Goal: Transaction & Acquisition: Obtain resource

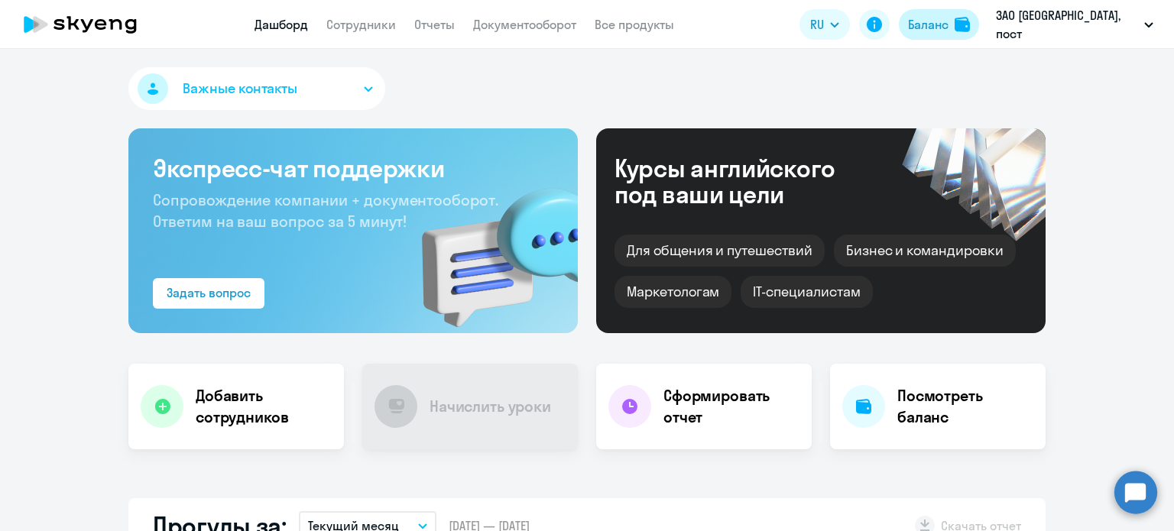
select select "30"
click at [949, 25] on div "Баланс" at bounding box center [928, 24] width 41 height 18
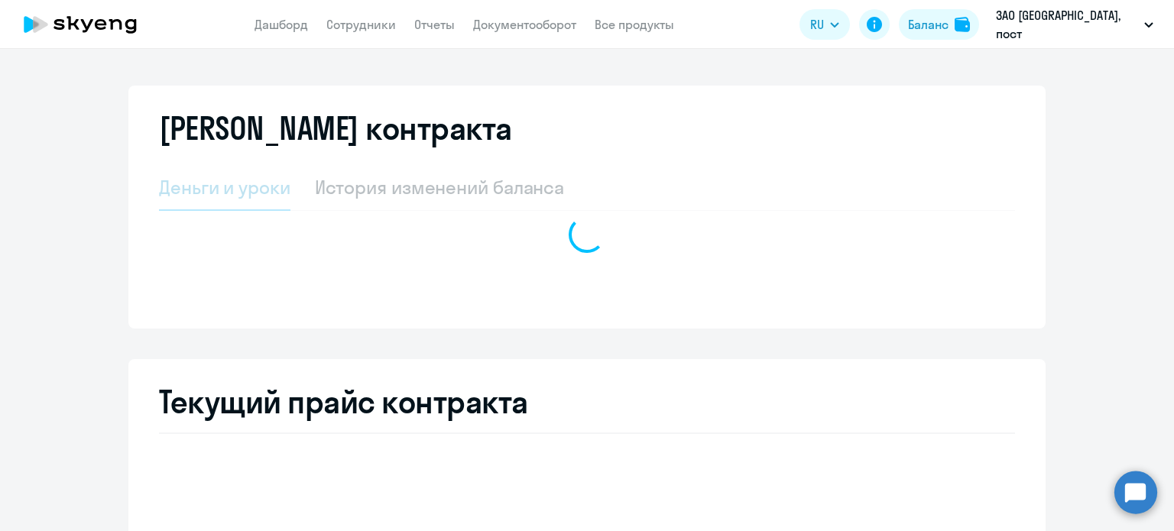
select select "english_adult_not_native_speaker"
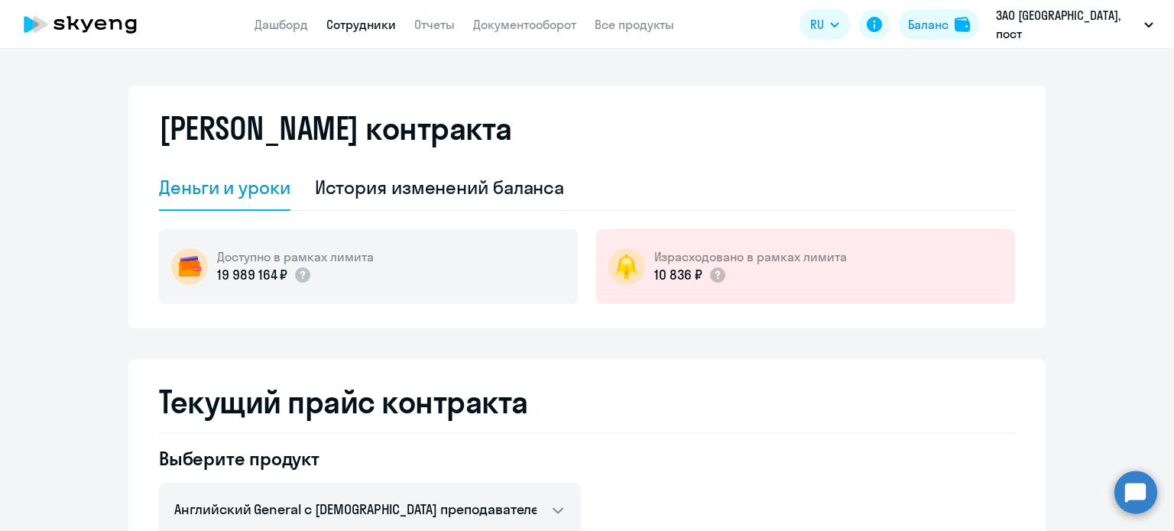
click at [349, 21] on link "Сотрудники" at bounding box center [361, 24] width 70 height 15
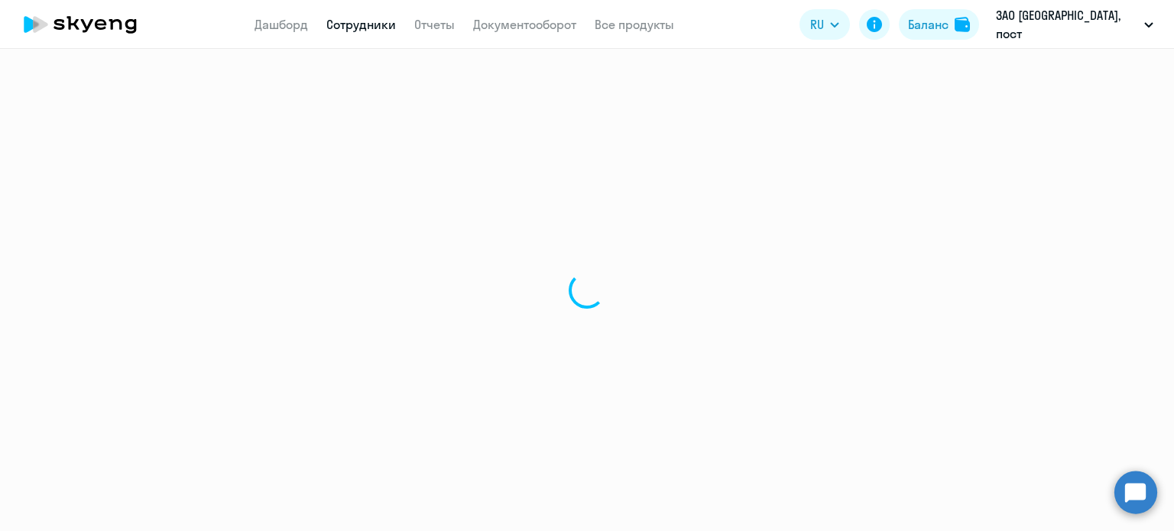
select select "30"
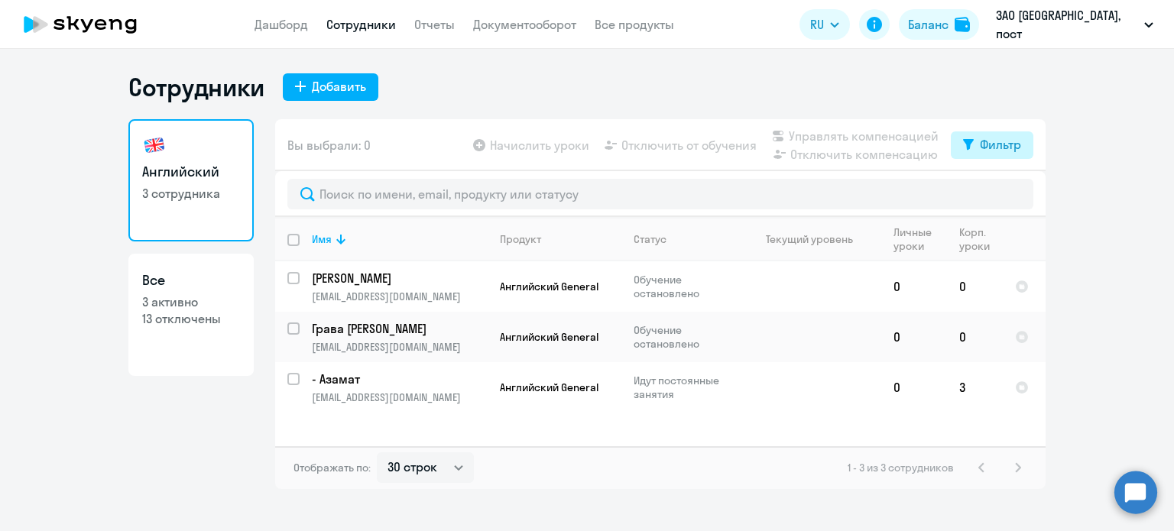
click at [1007, 150] on div "Фильтр" at bounding box center [1000, 144] width 41 height 18
click at [1012, 194] on span at bounding box center [1008, 194] width 26 height 15
click at [995, 194] on input "checkbox" at bounding box center [994, 194] width 1 height 1
checkbox input "true"
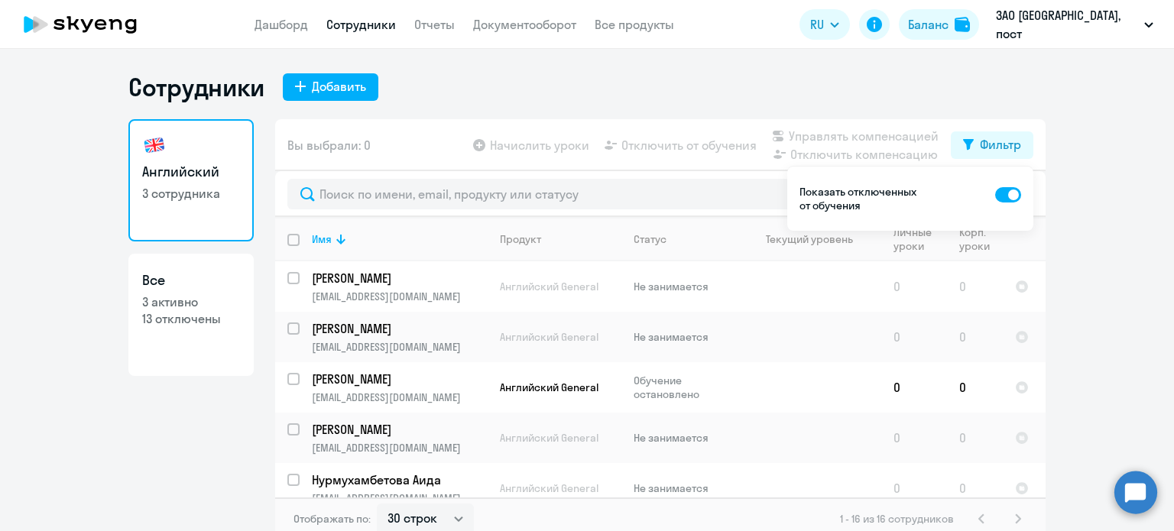
click at [1075, 190] on ng-component "Сотрудники Добавить Английский 3 сотрудника Все 3 активно 13 отключены Вы выбра…" at bounding box center [587, 306] width 1174 height 469
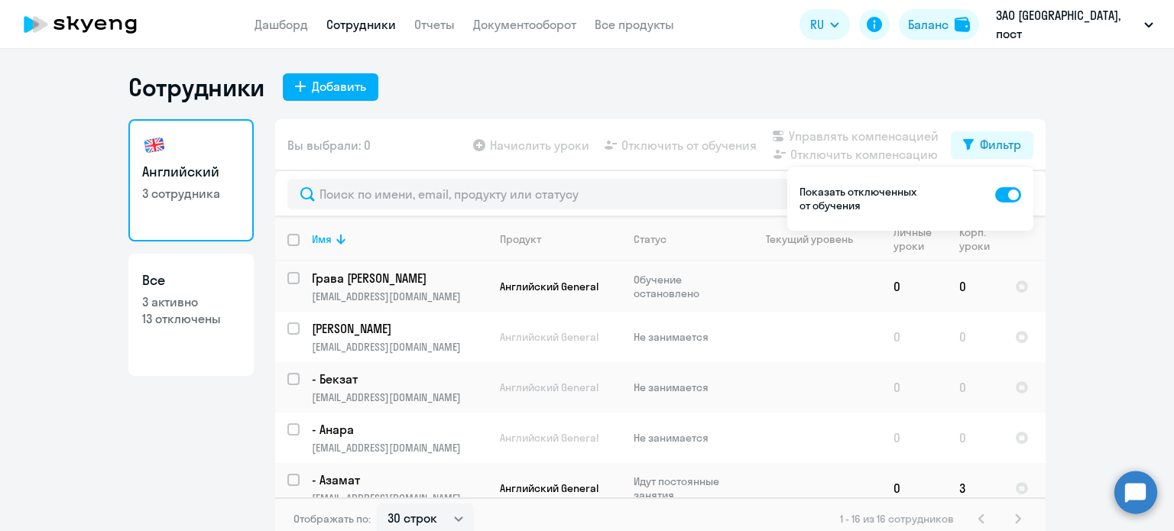
scroll to position [576, 0]
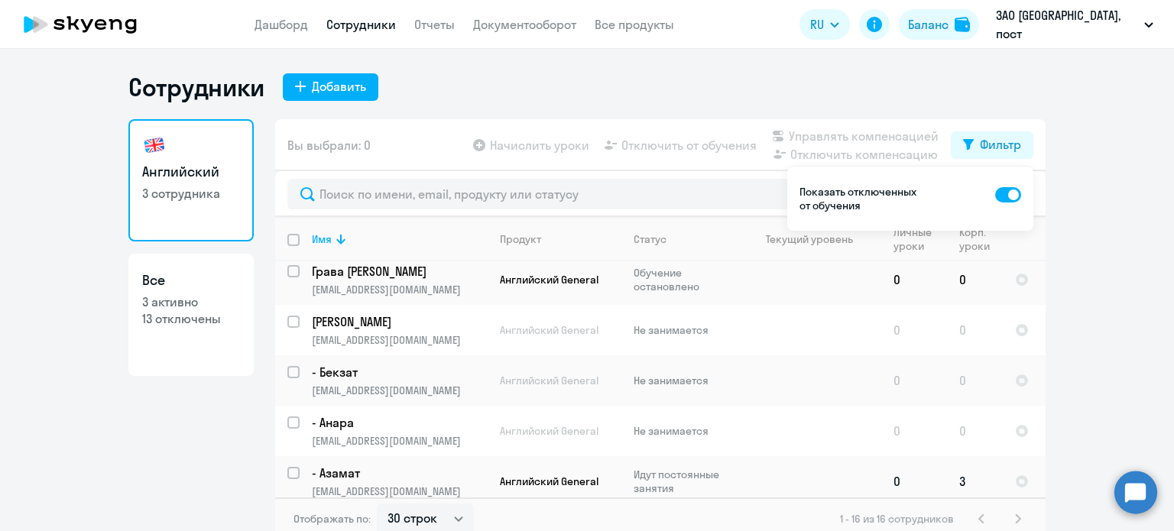
click at [321, 465] on p "- [PERSON_NAME]" at bounding box center [398, 473] width 173 height 17
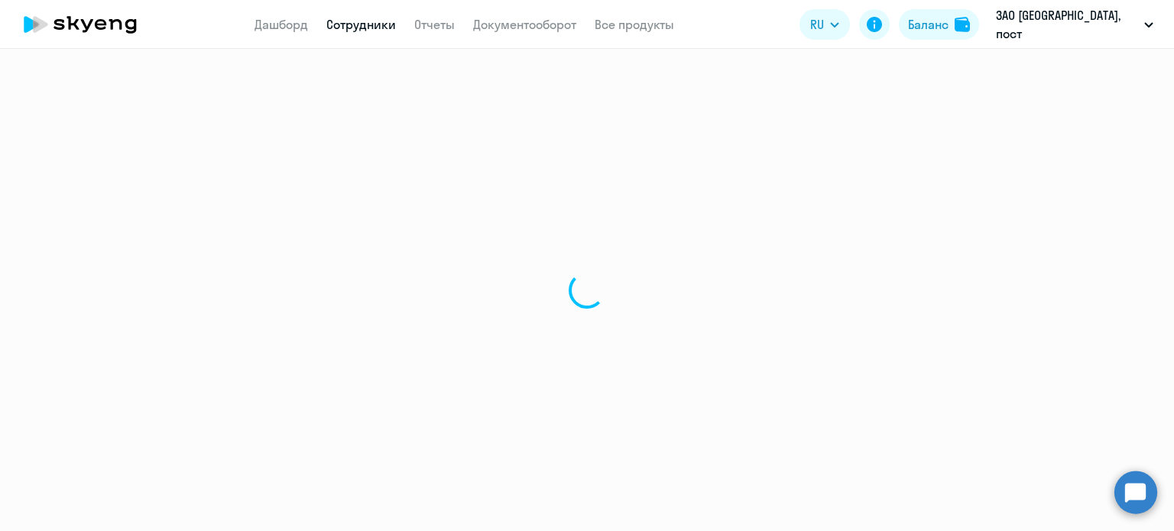
select select "english"
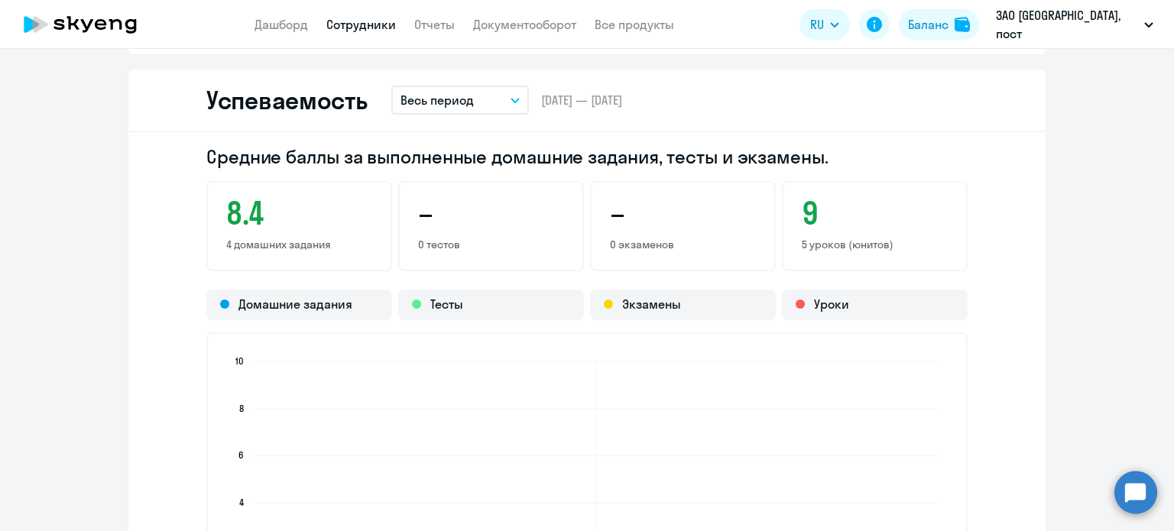
scroll to position [1223, 0]
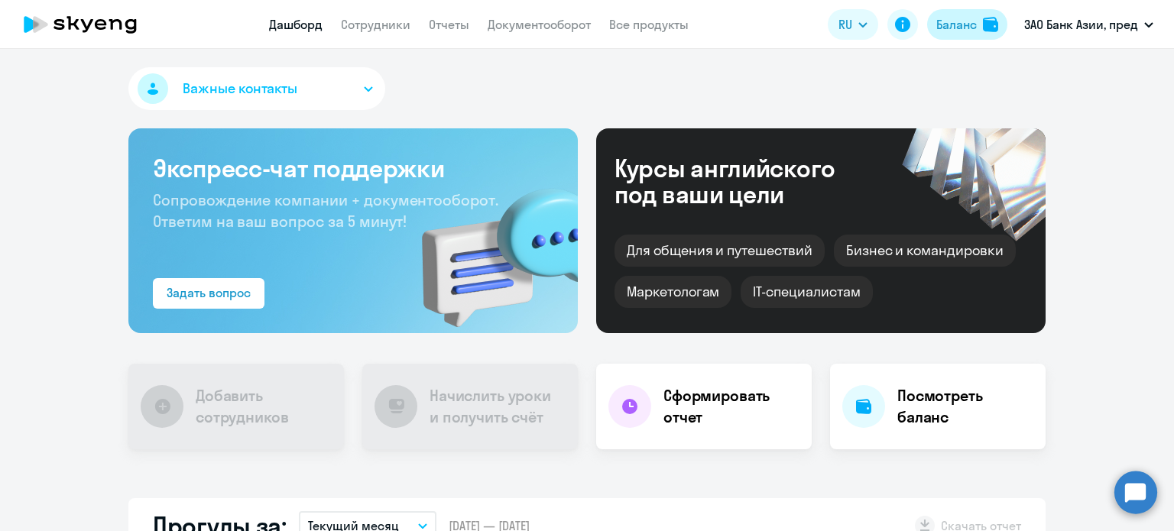
click at [967, 17] on div "Баланс" at bounding box center [956, 24] width 41 height 18
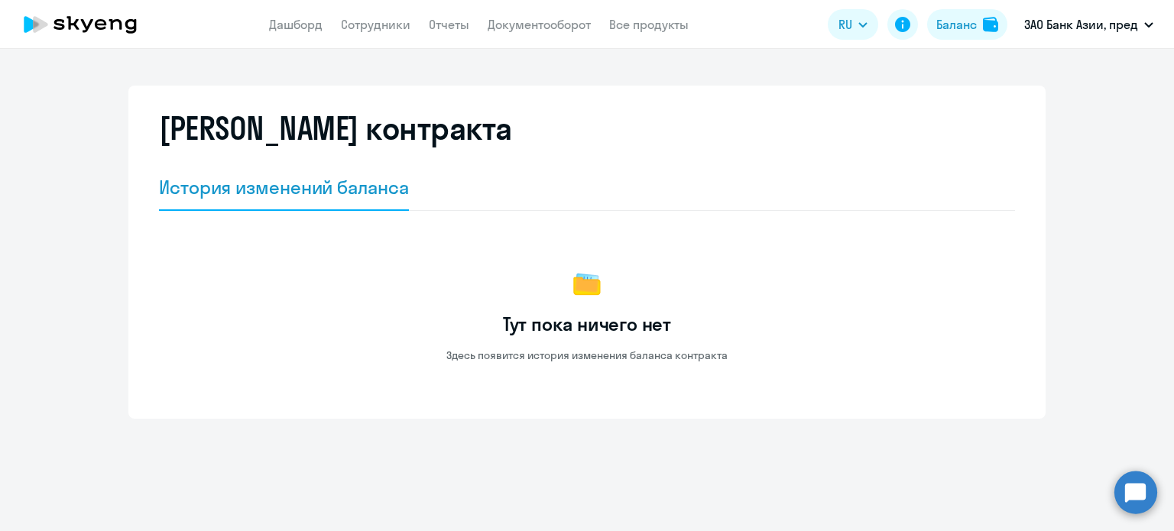
click at [361, 33] on app-menu-item-link "Сотрудники" at bounding box center [376, 24] width 70 height 19
click at [362, 31] on link "Сотрудники" at bounding box center [376, 24] width 70 height 15
select select "30"
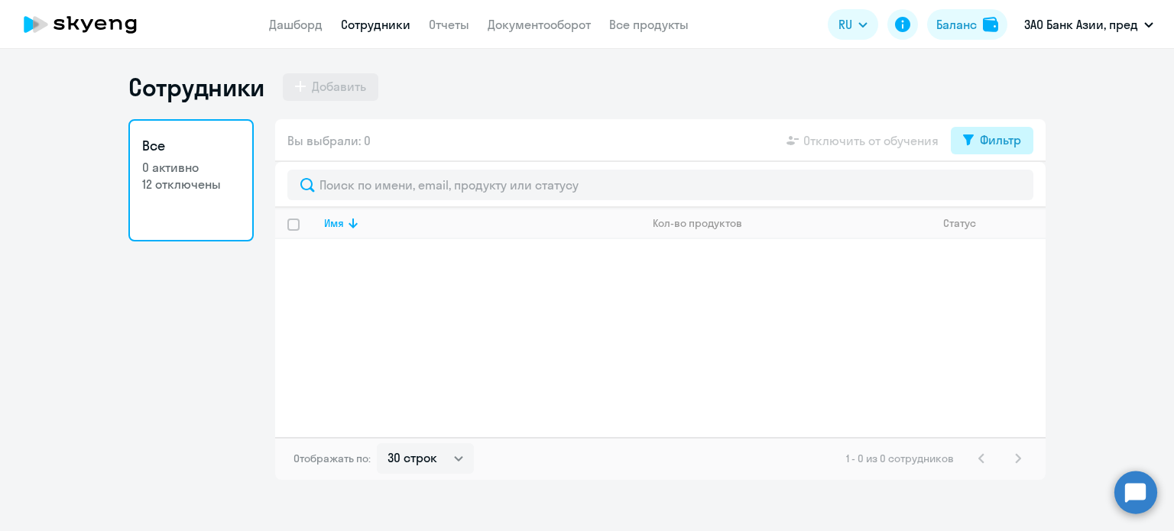
click at [998, 145] on div "Фильтр" at bounding box center [1000, 140] width 41 height 18
click at [1001, 197] on span at bounding box center [1008, 190] width 26 height 15
click at [995, 190] on input "checkbox" at bounding box center [994, 190] width 1 height 1
checkbox input "true"
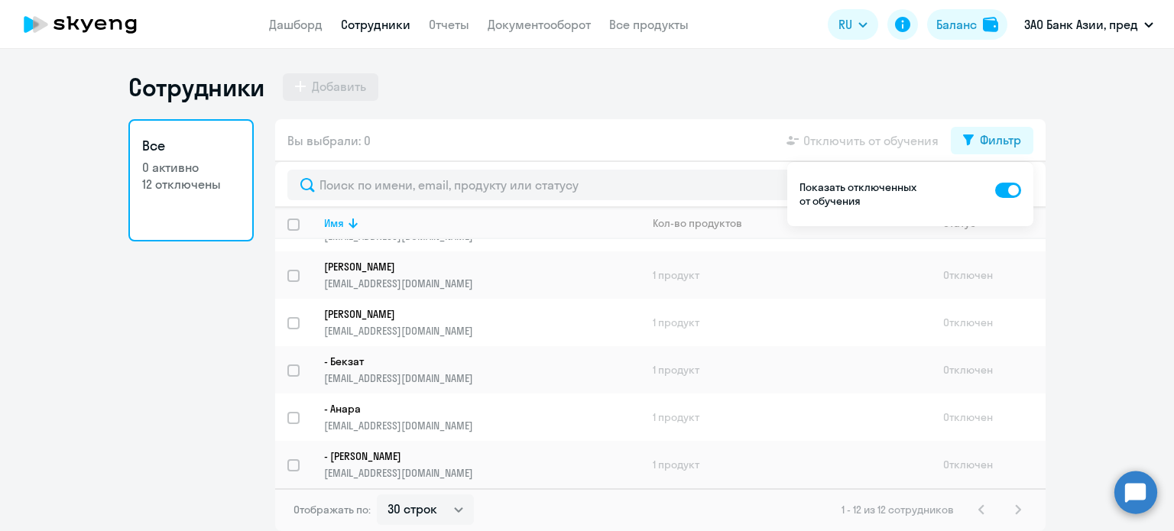
scroll to position [326, 0]
click at [556, 27] on link "Документооборот" at bounding box center [539, 24] width 103 height 15
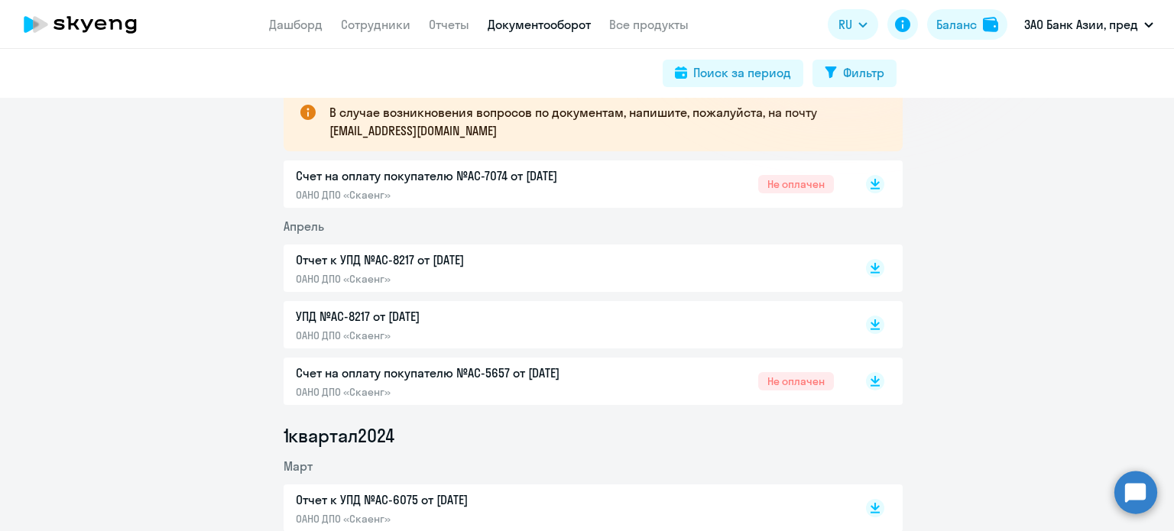
scroll to position [306, 0]
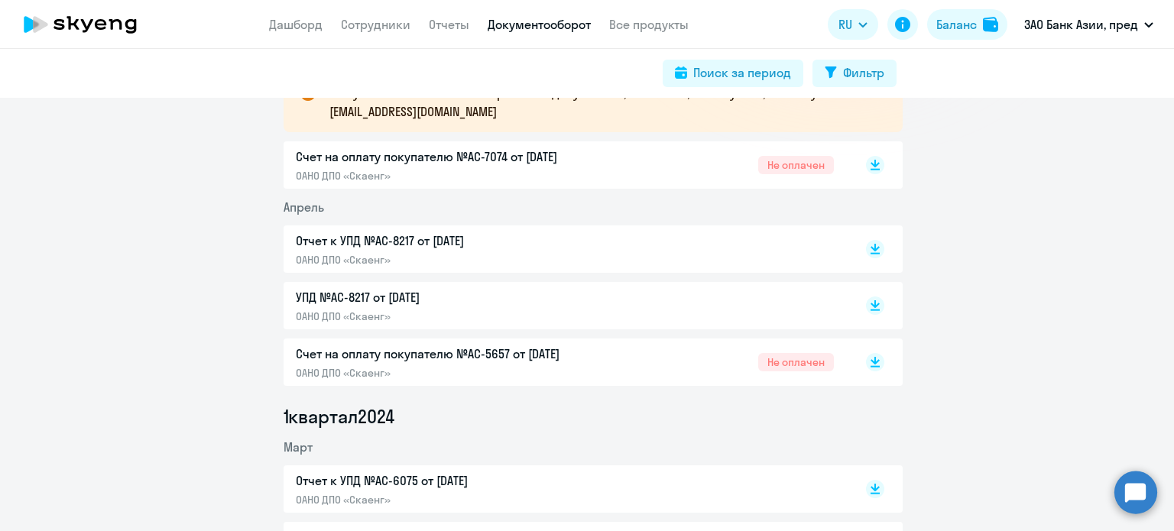
click at [790, 352] on div "Счет на оплату покупателю №AC-5657 от [DATE] ОАНО ДПО «Скаенг» Не оплачен" at bounding box center [565, 362] width 538 height 35
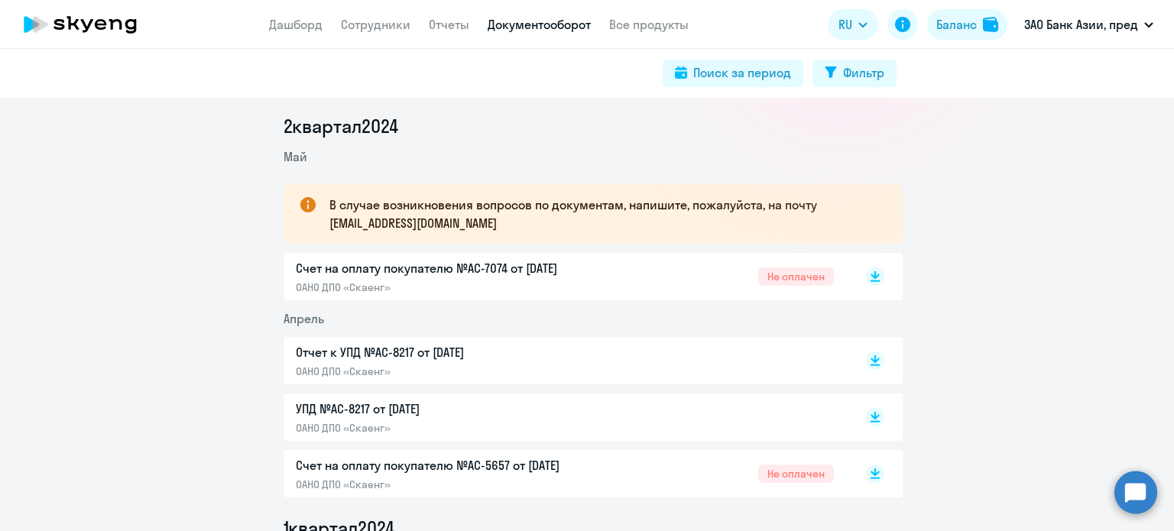
scroll to position [153, 0]
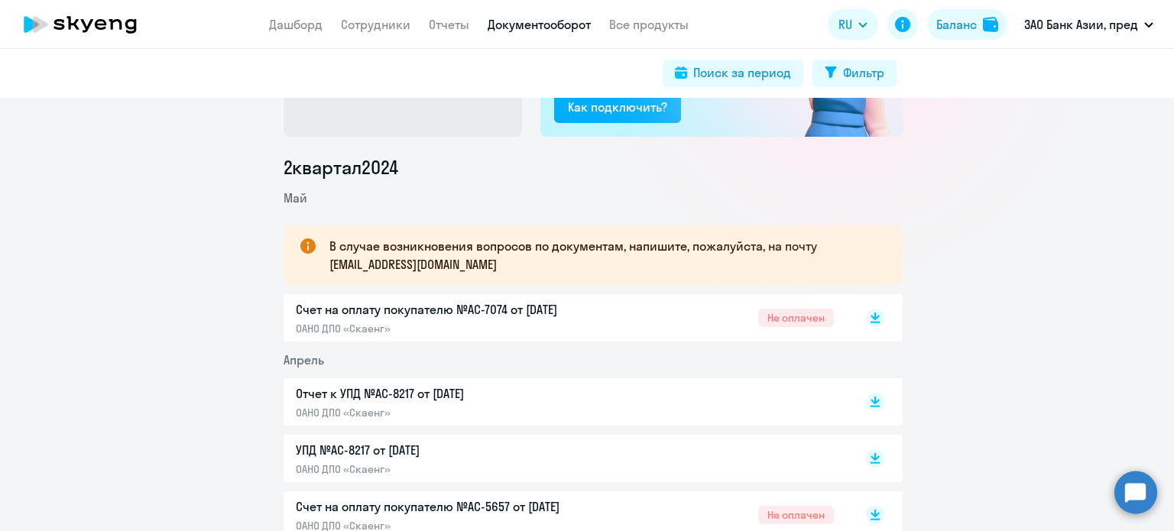
click at [434, 303] on p "Счет на оплату покупателю №AC-7074 от [DATE]" at bounding box center [456, 309] width 321 height 18
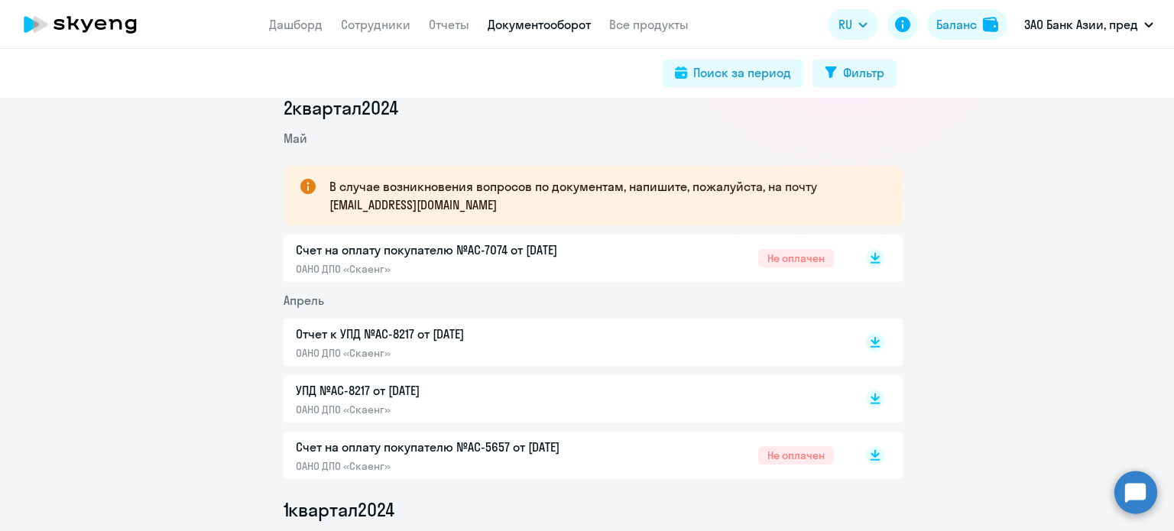
scroll to position [229, 0]
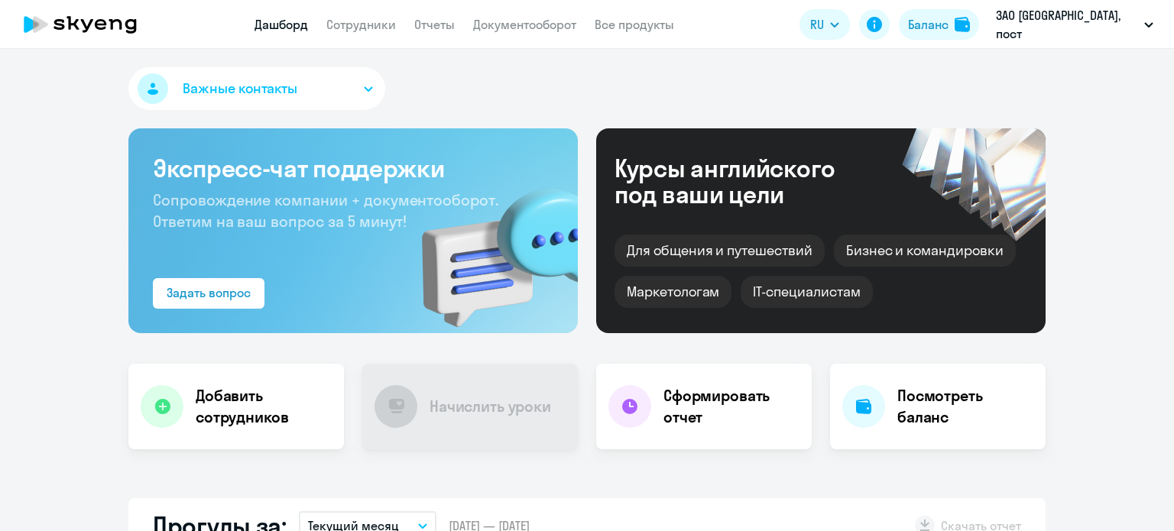
select select "30"
click at [949, 27] on div "Баланс" at bounding box center [928, 24] width 41 height 18
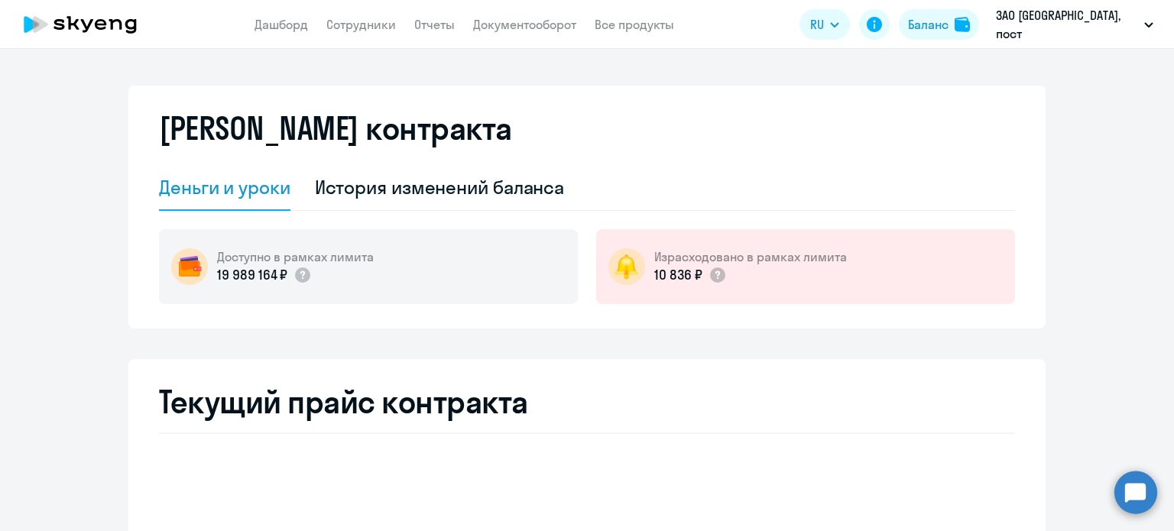
select select "english_adult_not_native_speaker"
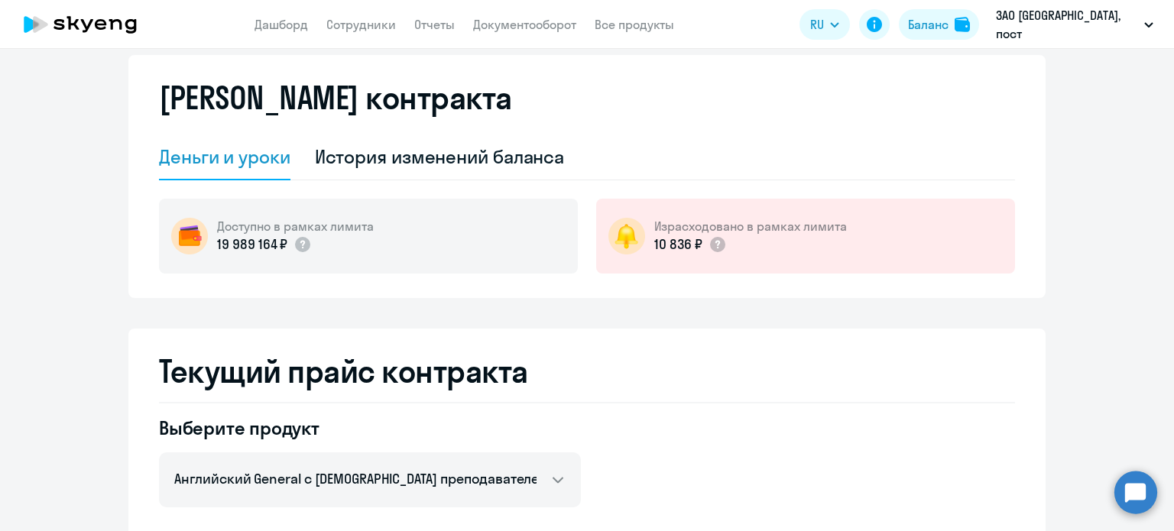
scroll to position [76, 0]
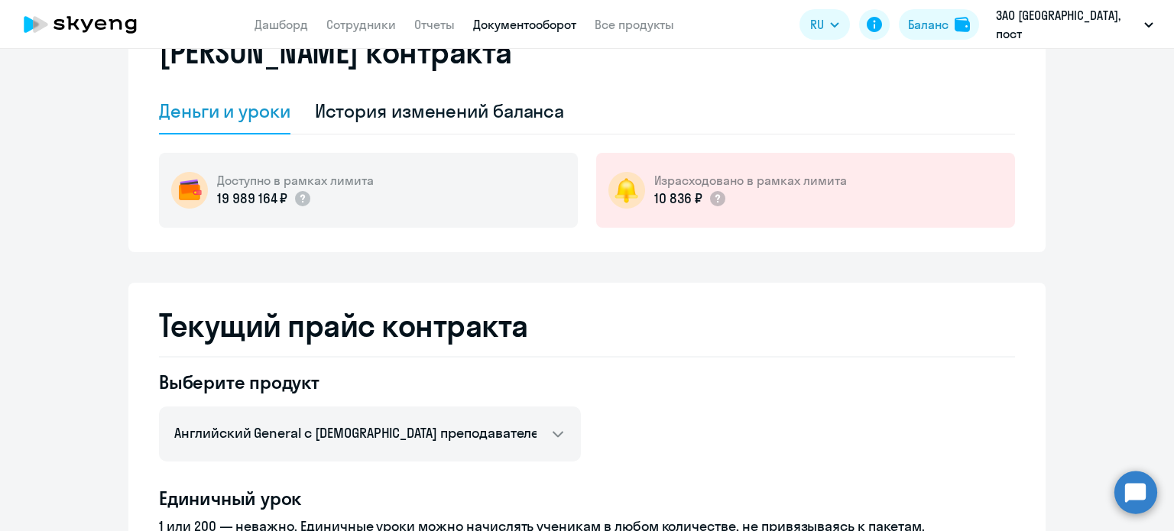
click at [571, 30] on link "Документооборот" at bounding box center [524, 24] width 103 height 15
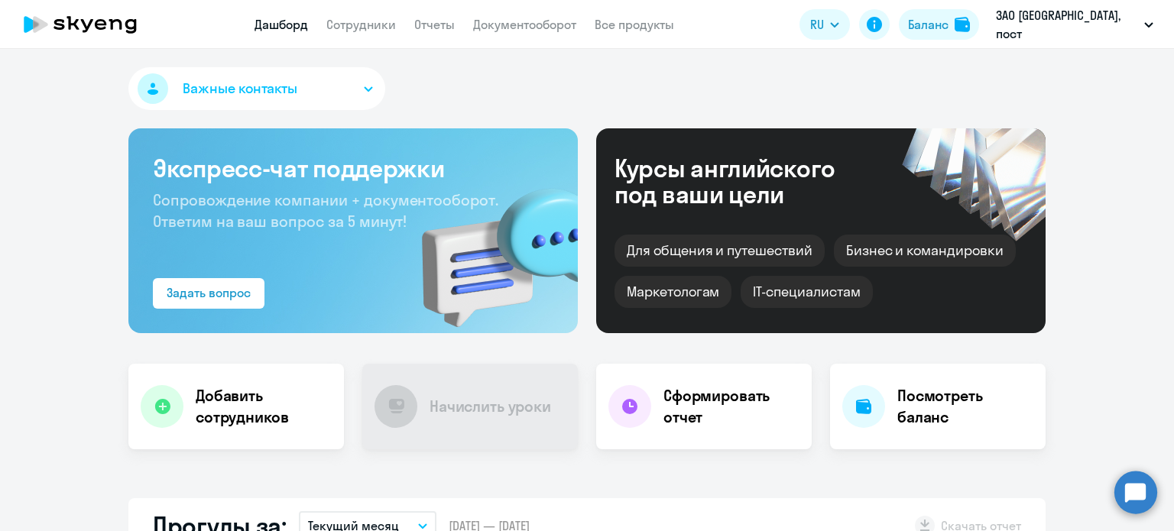
select select "30"
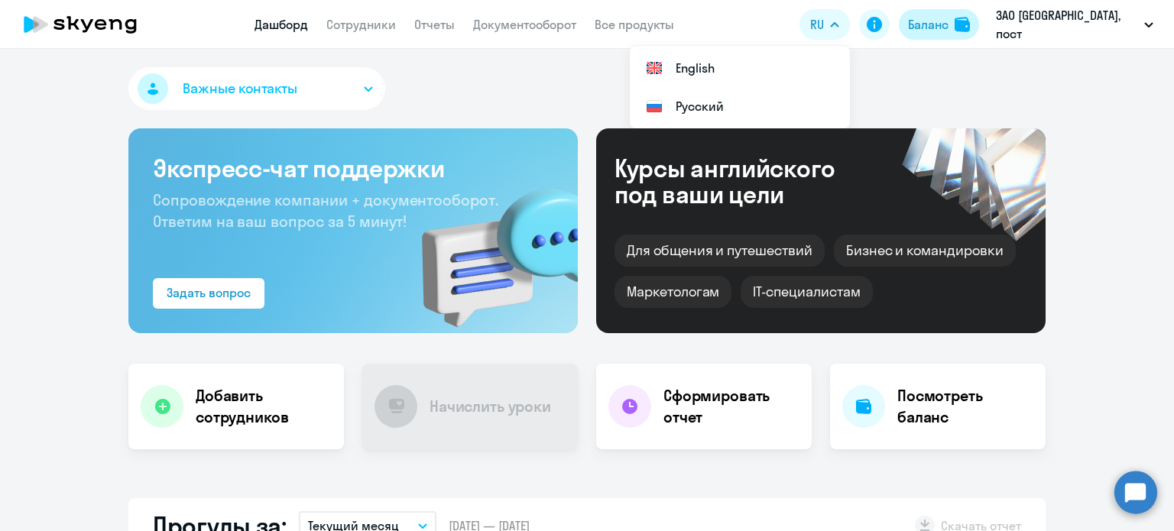
click at [949, 30] on div "Баланс" at bounding box center [928, 24] width 41 height 18
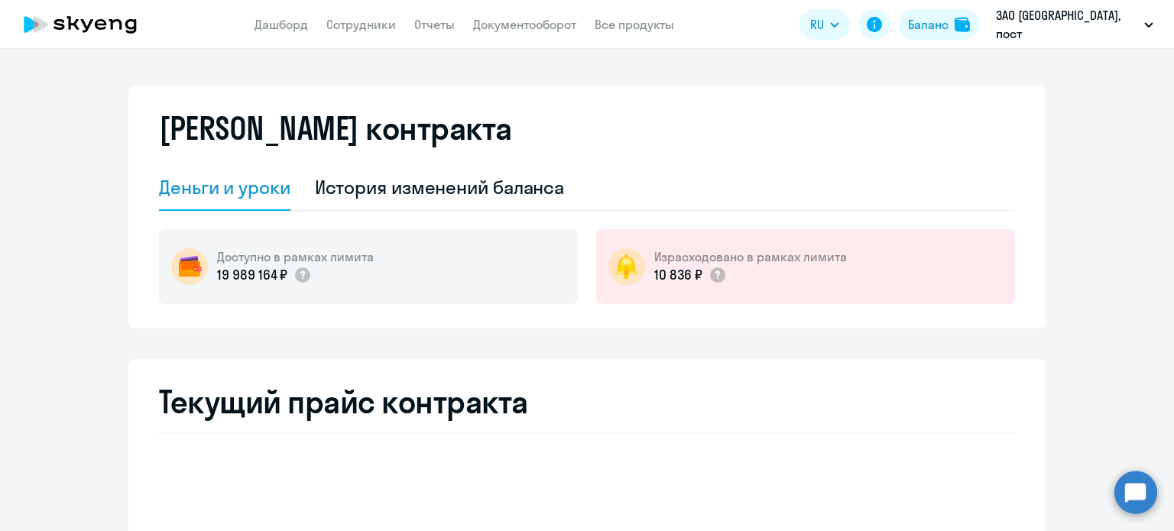
select select "english_adult_not_native_speaker"
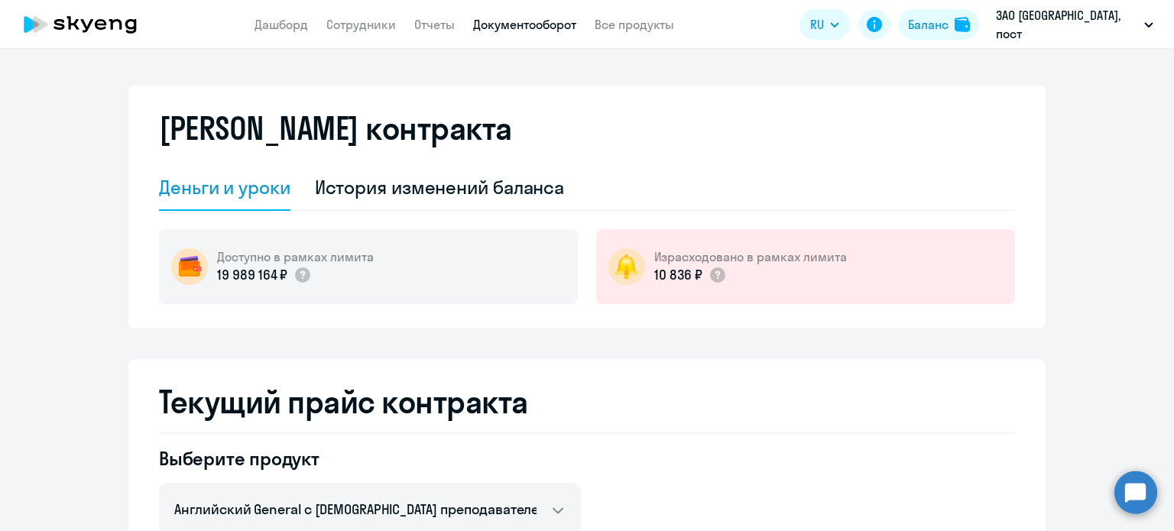
click at [567, 24] on link "Документооборот" at bounding box center [524, 24] width 103 height 15
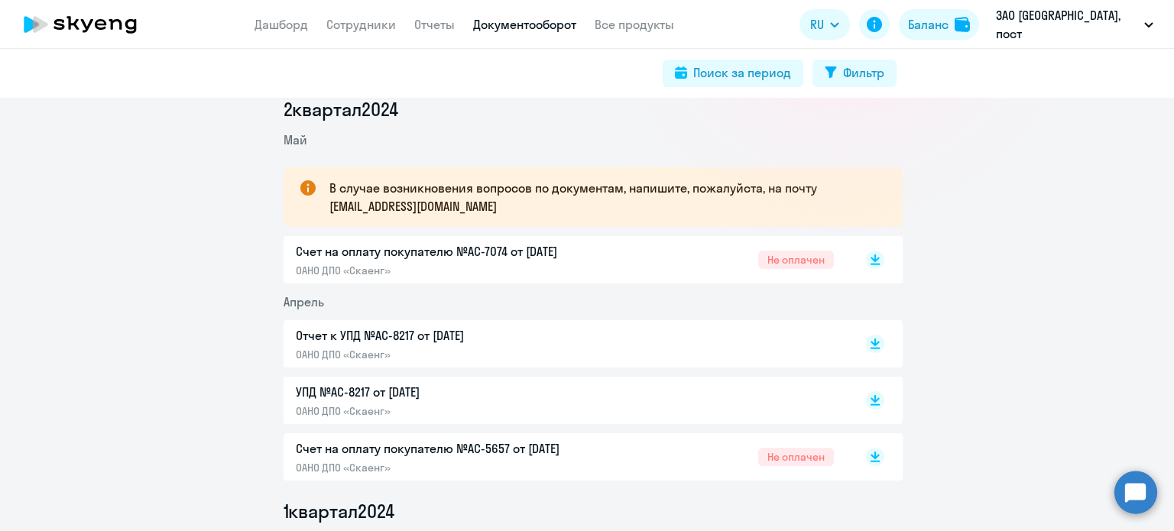
scroll to position [229, 0]
